Goal: Transaction & Acquisition: Purchase product/service

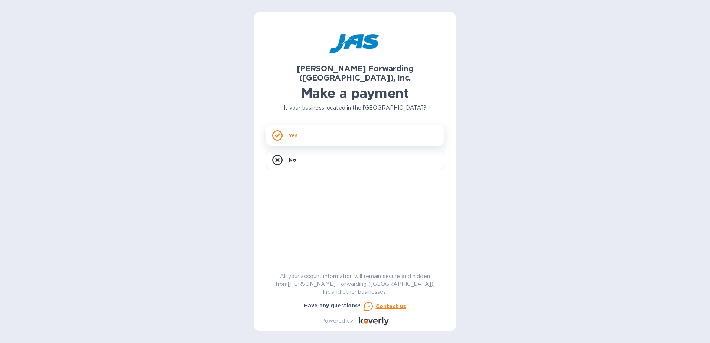
click at [368, 125] on div "Yes" at bounding box center [355, 135] width 178 height 21
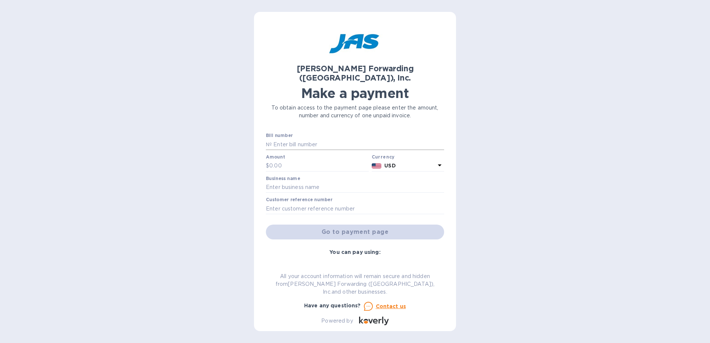
click at [343, 139] on input "text" at bounding box center [358, 144] width 172 height 11
click at [310, 139] on input "text" at bounding box center [358, 144] width 172 height 11
type input "S"
type input "C"
type input "DEN503358520"
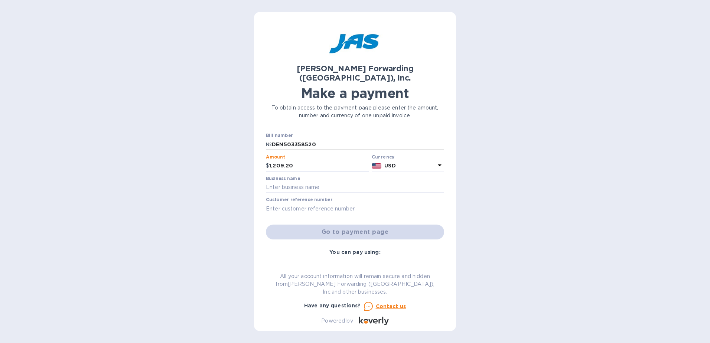
type input "1,209.20"
click at [382, 182] on input "text" at bounding box center [355, 187] width 178 height 11
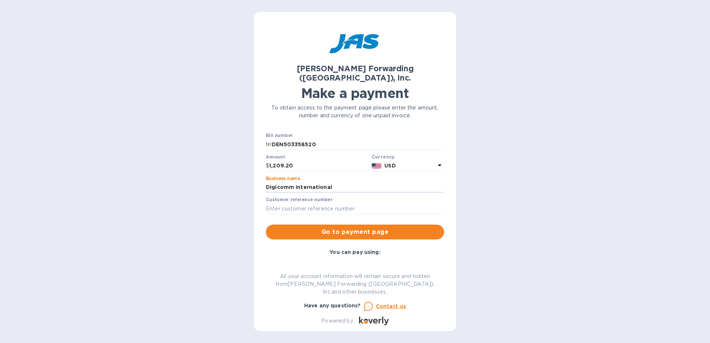
type input "Digicomm International"
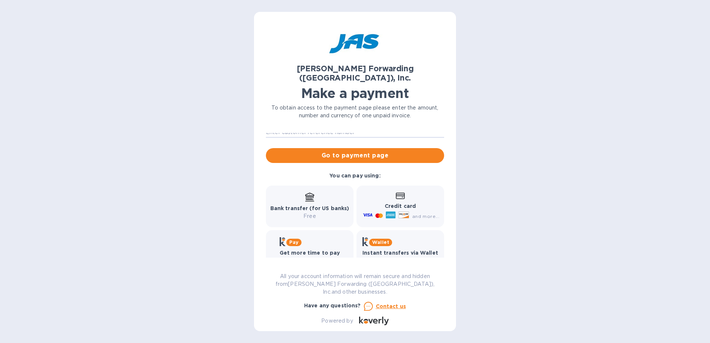
scroll to position [78, 0]
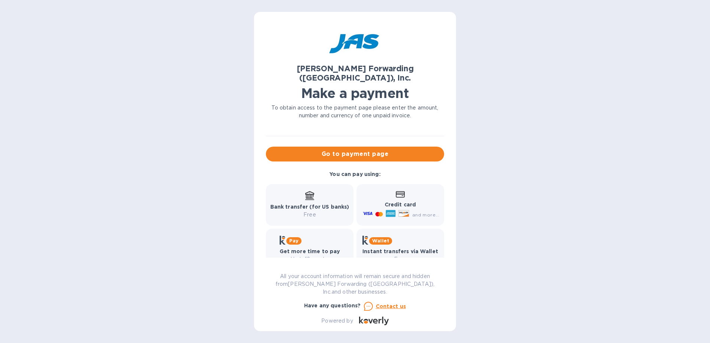
click at [396, 191] on icon at bounding box center [400, 194] width 9 height 6
click at [411, 211] on div "and more..." at bounding box center [426, 215] width 30 height 8
click at [401, 210] on icon at bounding box center [403, 213] width 11 height 7
click at [392, 150] on span "Go to payment page" at bounding box center [355, 154] width 166 height 9
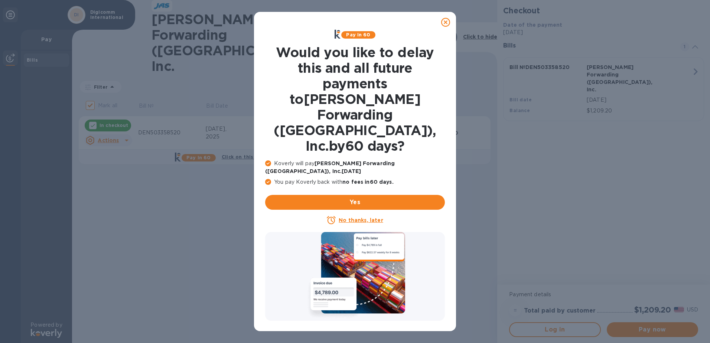
click at [367, 217] on u "No thanks, later" at bounding box center [361, 220] width 44 height 6
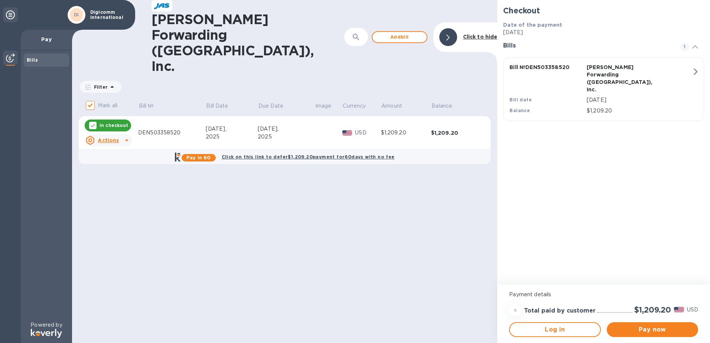
click at [696, 72] on icon "button" at bounding box center [696, 71] width 4 height 7
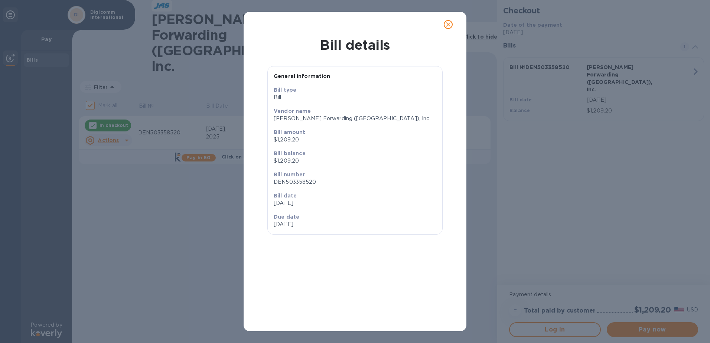
click at [454, 26] on button "close" at bounding box center [448, 25] width 18 height 18
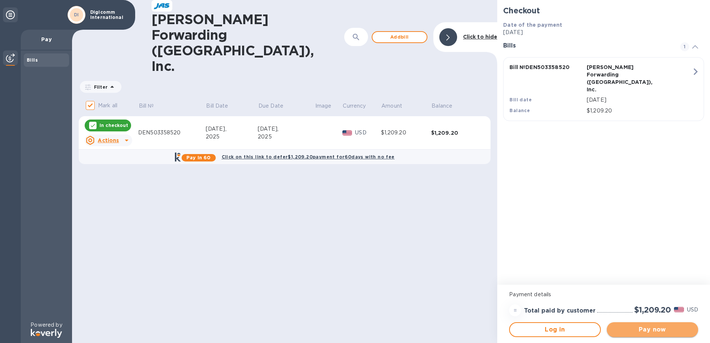
click at [655, 335] on button "Pay now" at bounding box center [652, 329] width 91 height 15
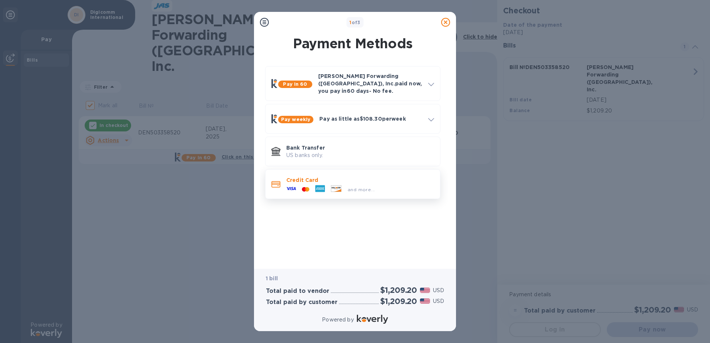
click at [323, 187] on icon at bounding box center [320, 188] width 10 height 7
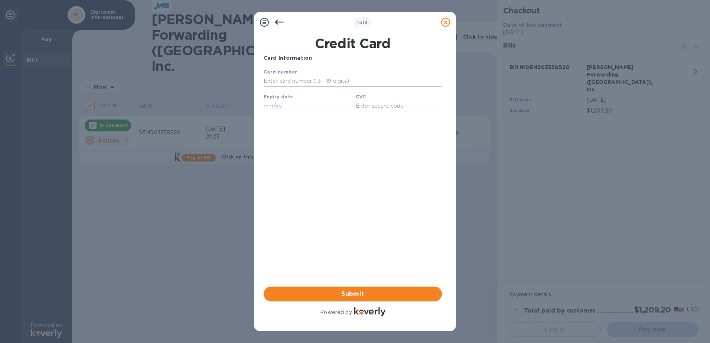
click at [297, 80] on input "text" at bounding box center [353, 81] width 178 height 11
click at [292, 87] on input "text" at bounding box center [353, 81] width 178 height 11
type input "[CREDIT_CARD_NUMBER]"
type input "08/27"
type input "0301"
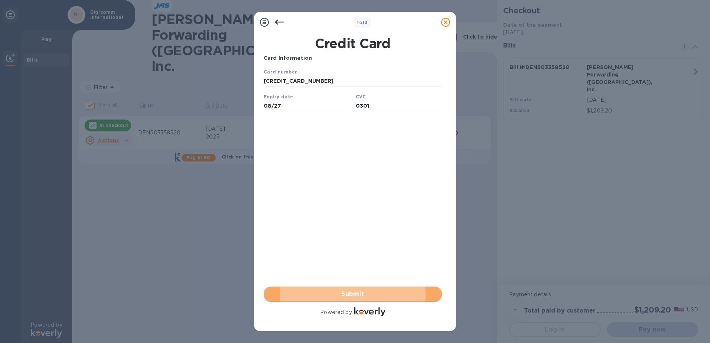
click at [332, 295] on span "Submit" at bounding box center [353, 294] width 166 height 9
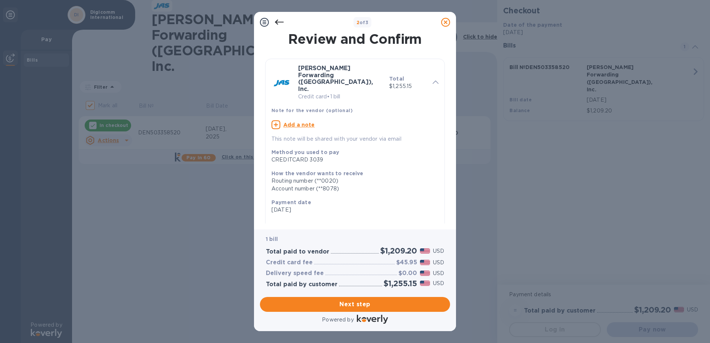
click at [433, 81] on icon at bounding box center [436, 82] width 6 height 3
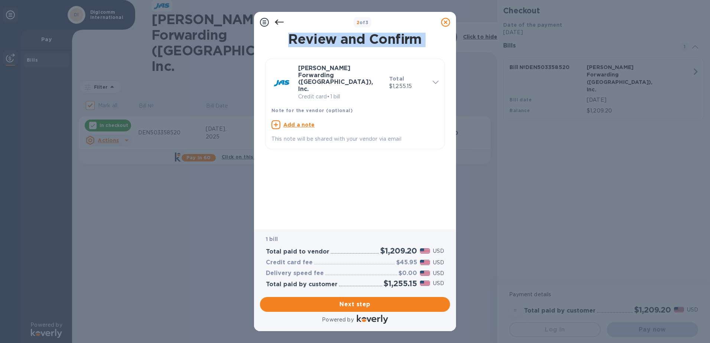
drag, startPoint x: 447, startPoint y: 20, endPoint x: 399, endPoint y: 96, distance: 89.6
click at [399, 96] on div "2 of 3 Review and Confirm [PERSON_NAME] Forwarding ([GEOGRAPHIC_DATA]), Inc. Cr…" at bounding box center [355, 171] width 202 height 319
click at [278, 20] on icon at bounding box center [279, 22] width 9 height 9
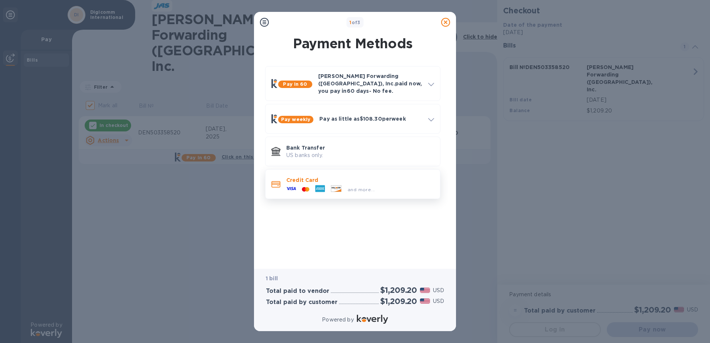
click at [382, 184] on div "and more..." at bounding box center [360, 188] width 148 height 8
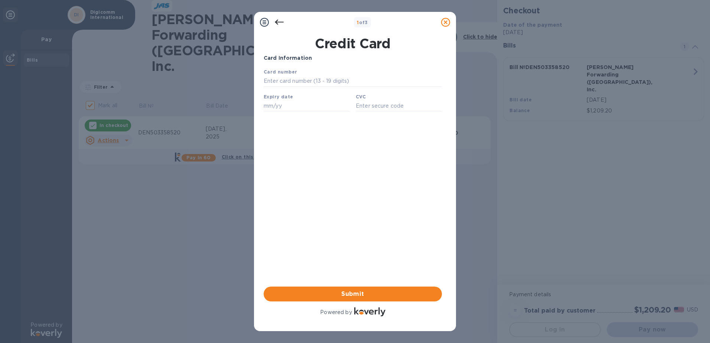
click at [278, 22] on icon at bounding box center [279, 22] width 9 height 5
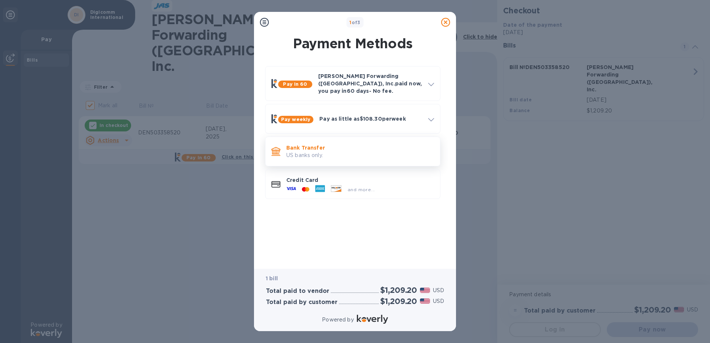
click at [361, 155] on div "Bank Transfer US banks only." at bounding box center [360, 151] width 154 height 21
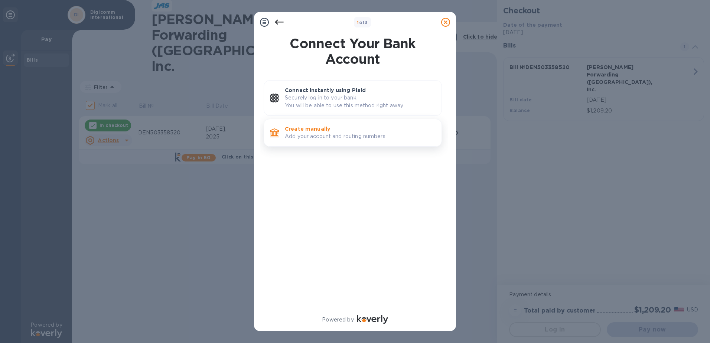
click at [362, 133] on p "Add your account and routing numbers." at bounding box center [360, 137] width 151 height 8
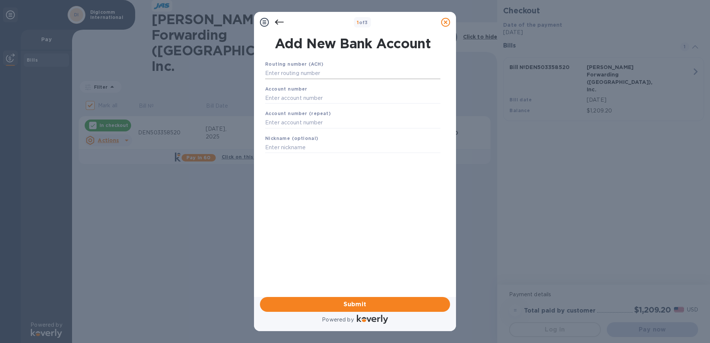
click at [321, 75] on input "text" at bounding box center [352, 73] width 175 height 11
type input "071000039"
type input "008670927974"
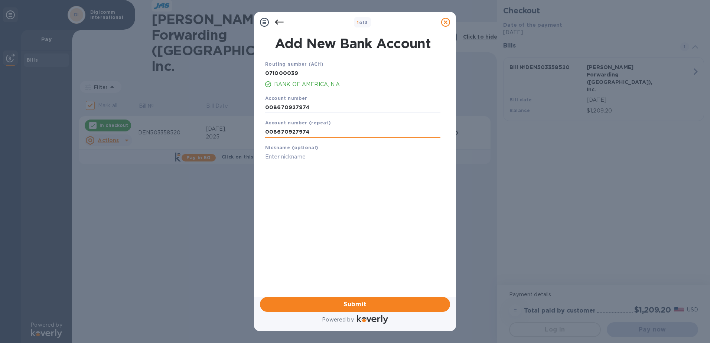
type input "008670927974"
click at [356, 159] on input "text" at bounding box center [352, 156] width 175 height 11
click at [276, 154] on input "BOA 2 - Digicomm International" at bounding box center [352, 156] width 175 height 11
type input "BOA- 2 - Digicomm International"
drag, startPoint x: 390, startPoint y: 304, endPoint x: -130, endPoint y: 264, distance: 522.0
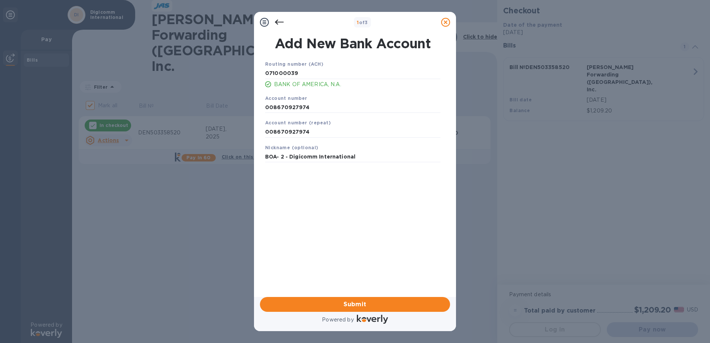
click at [0, 264] on html "1 of 3 Add New Bank Account Routing number (ACH) [US_BANK_ROUTING_MICR] BANK OF…" at bounding box center [355, 171] width 710 height 343
click at [382, 303] on span "Submit" at bounding box center [355, 304] width 178 height 9
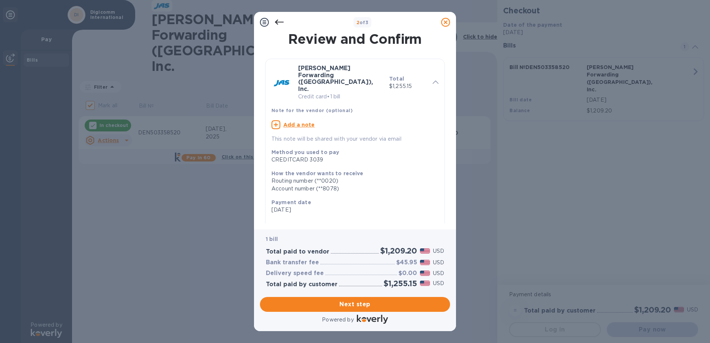
scroll to position [37, 0]
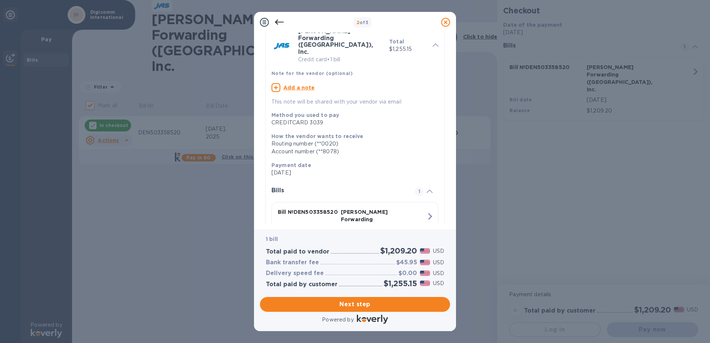
click at [443, 50] on div "[PERSON_NAME] Forwarding ([GEOGRAPHIC_DATA]), Inc. Credit card • 1 bill Total $…" at bounding box center [355, 148] width 183 height 271
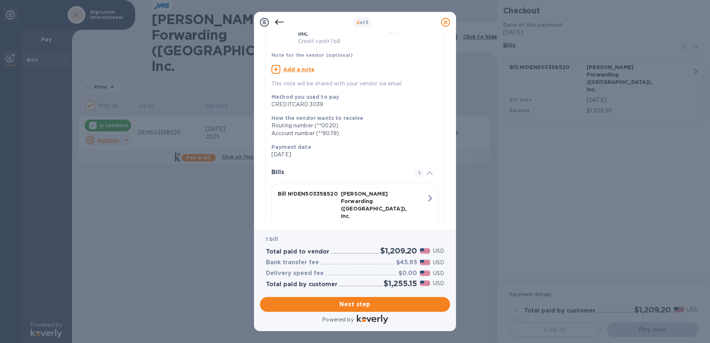
scroll to position [63, 0]
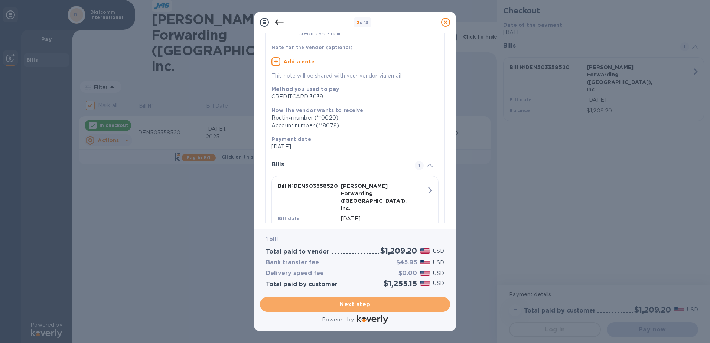
drag, startPoint x: 329, startPoint y: 301, endPoint x: -91, endPoint y: 301, distance: 419.5
click at [0, 301] on html "2 of 3 Review and Confirm [PERSON_NAME] Forwarding ([GEOGRAPHIC_DATA]), Inc. Cr…" at bounding box center [355, 171] width 710 height 343
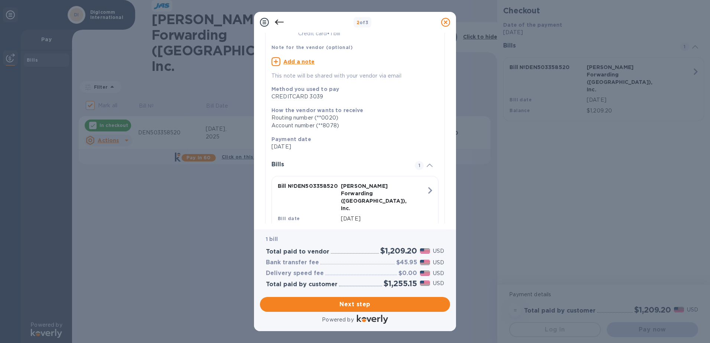
click at [443, 38] on div "[PERSON_NAME] Forwarding ([GEOGRAPHIC_DATA]), Inc. Credit card • 1 bill Total $…" at bounding box center [355, 122] width 186 height 274
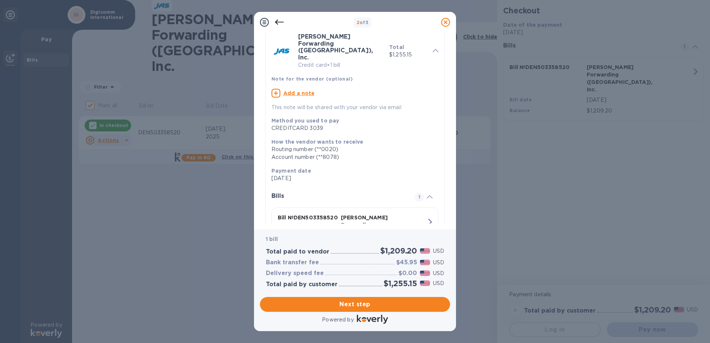
scroll to position [0, 0]
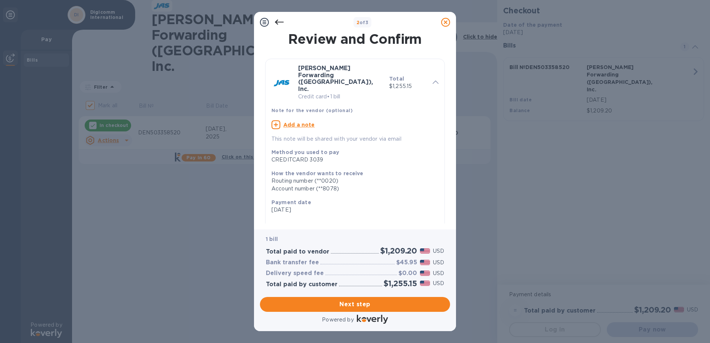
click at [275, 22] on icon at bounding box center [279, 22] width 9 height 9
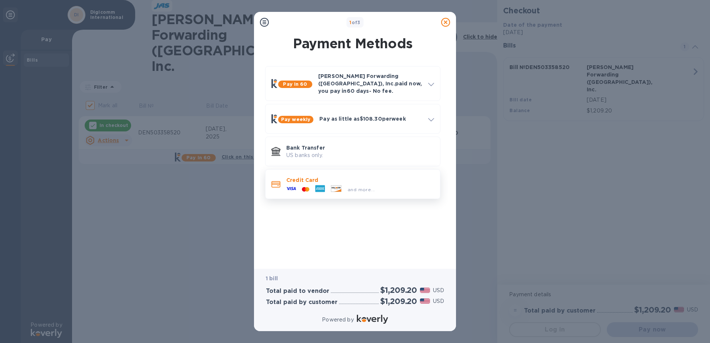
click at [362, 187] on span "and more..." at bounding box center [360, 190] width 27 height 6
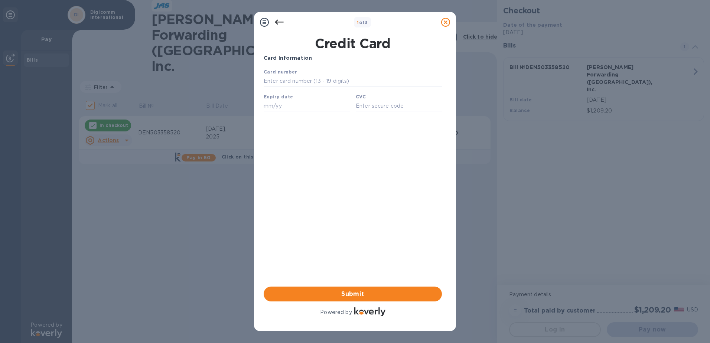
click at [278, 19] on icon at bounding box center [279, 22] width 9 height 9
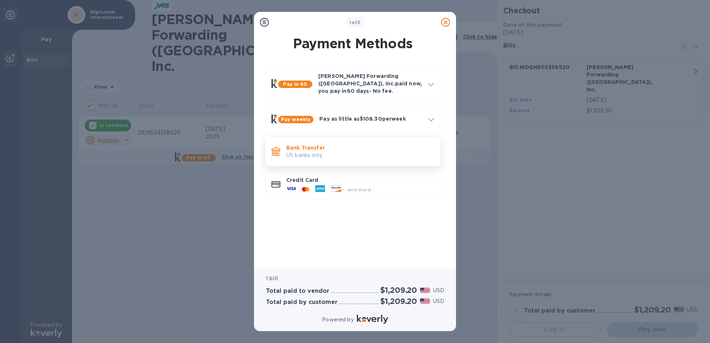
click at [388, 145] on p "Bank Transfer" at bounding box center [360, 147] width 148 height 7
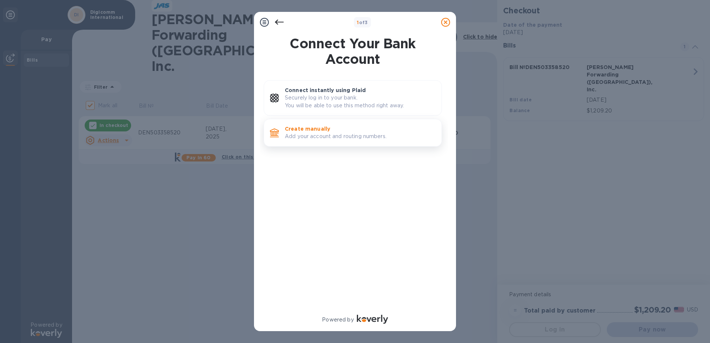
click at [355, 141] on div "Create manually Add your account and routing numbers." at bounding box center [360, 132] width 157 height 21
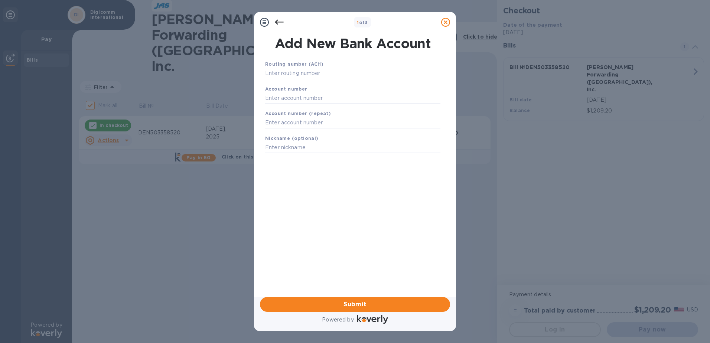
click at [316, 70] on input "text" at bounding box center [352, 73] width 175 height 11
click at [304, 70] on input "text" at bounding box center [352, 73] width 175 height 11
click at [289, 74] on input "0710000039" at bounding box center [352, 73] width 175 height 11
type input "071000039"
click at [287, 110] on input "text" at bounding box center [352, 107] width 175 height 11
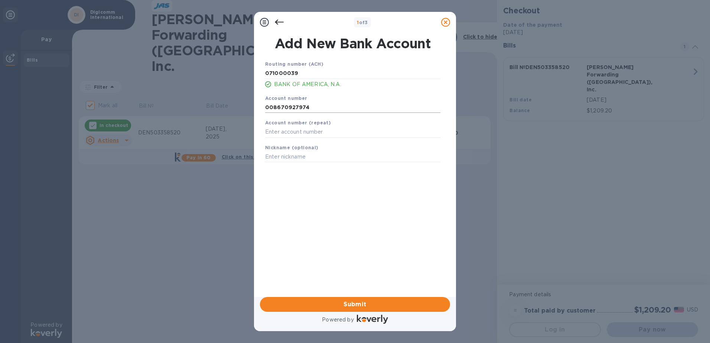
type input "008670927974"
click at [323, 156] on input "text" at bounding box center [352, 156] width 175 height 11
type input "BOA-2-Digicomm International"
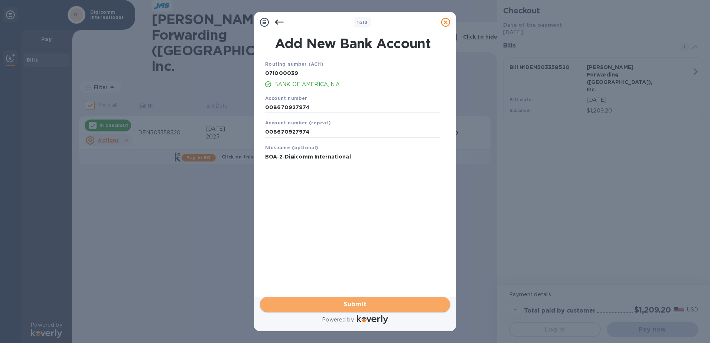
click at [359, 305] on span "Submit" at bounding box center [355, 304] width 178 height 9
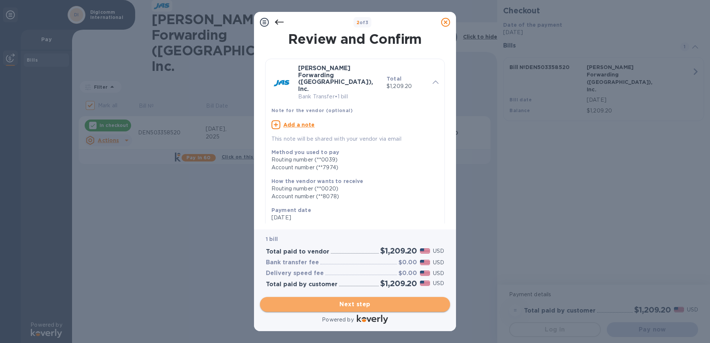
click at [369, 304] on span "Next step" at bounding box center [355, 304] width 178 height 9
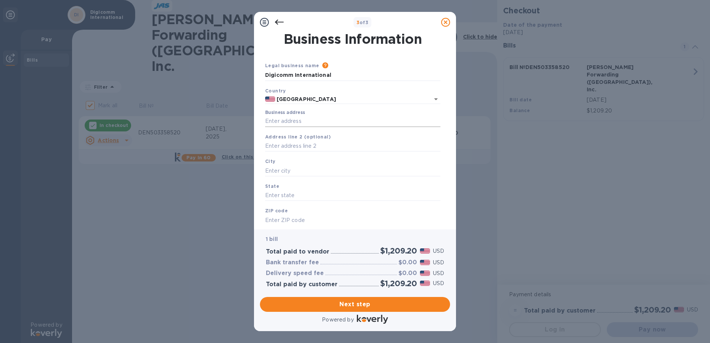
click at [323, 118] on input "Business address" at bounding box center [352, 121] width 175 height 11
type input "[STREET_ADDRESS]"
type input "[GEOGRAPHIC_DATA]"
type input "CO"
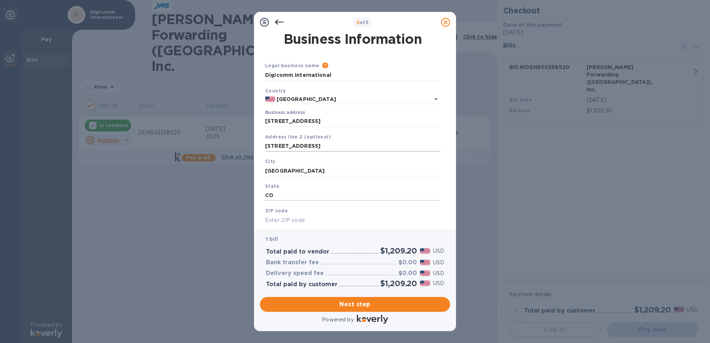
scroll to position [2, 0]
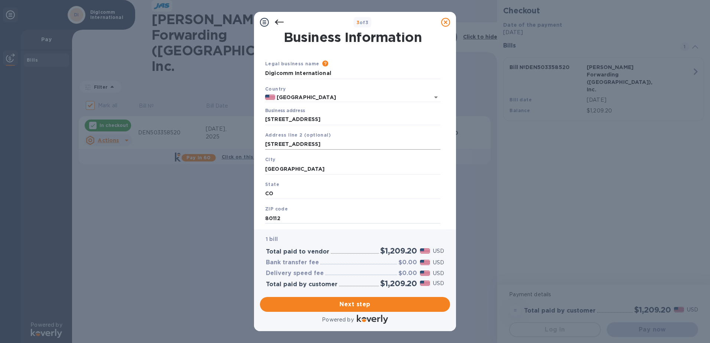
type input "80112"
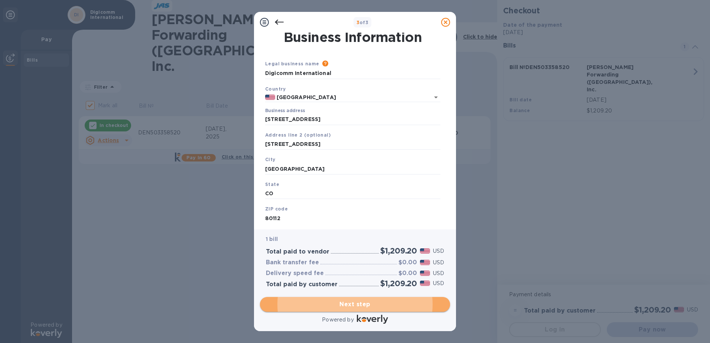
click at [385, 301] on span "Next step" at bounding box center [355, 304] width 178 height 9
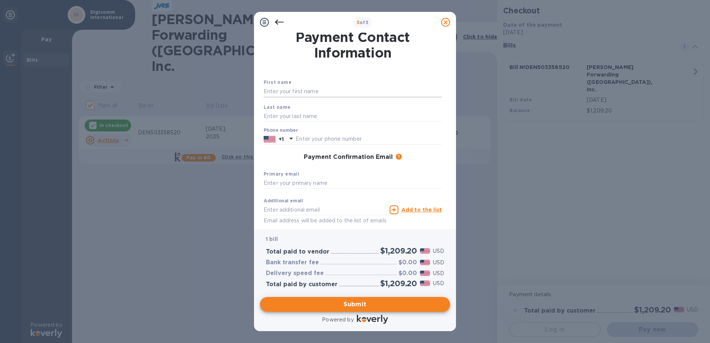
click at [329, 88] on input "text" at bounding box center [353, 91] width 178 height 11
type input "Accounts"
type input "Payable"
type input "3037993444"
click at [320, 182] on input "text" at bounding box center [353, 183] width 178 height 11
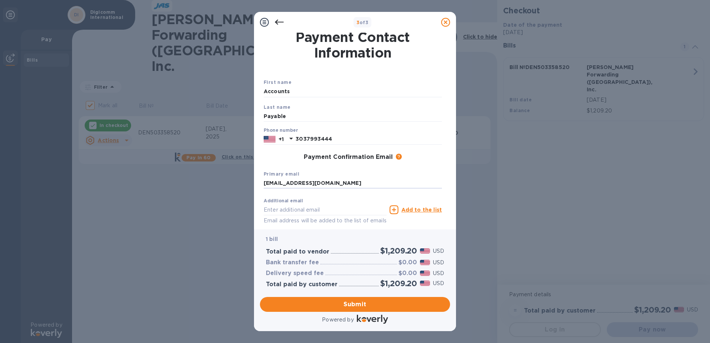
type input "[EMAIL_ADDRESS][DOMAIN_NAME]"
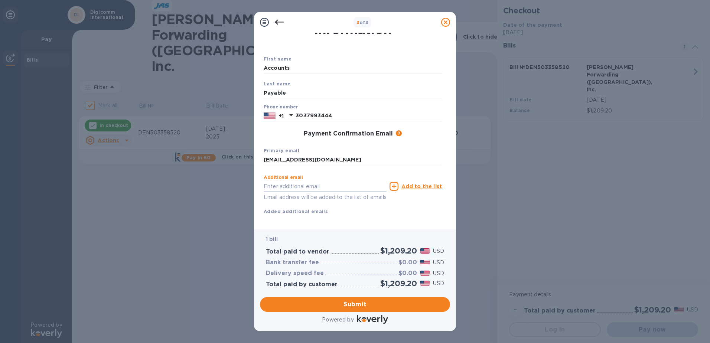
scroll to position [37, 0]
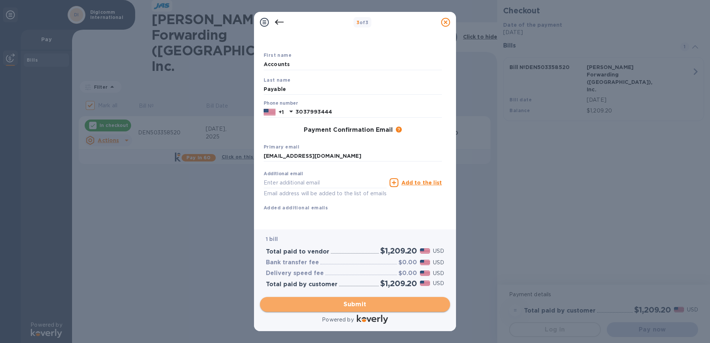
click at [379, 302] on span "Submit" at bounding box center [355, 304] width 178 height 9
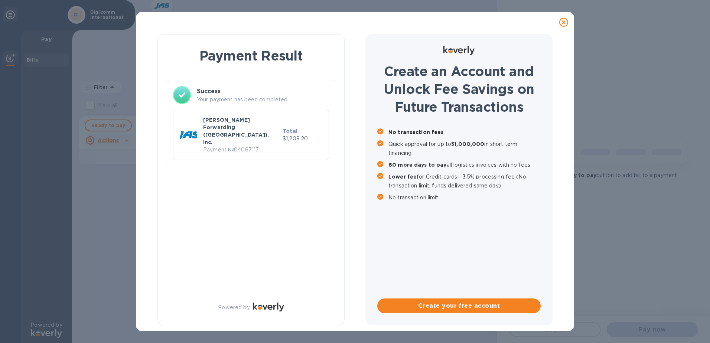
checkbox input "false"
